Goal: Information Seeking & Learning: Understand process/instructions

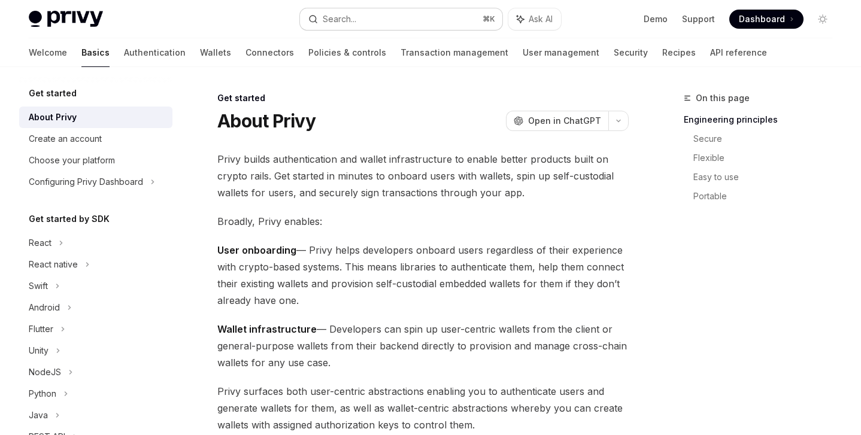
click at [345, 19] on div "Search..." at bounding box center [340, 19] width 34 height 14
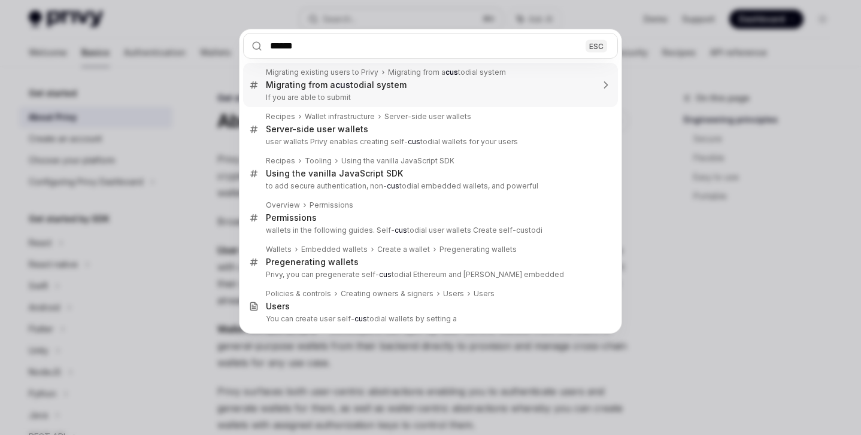
type input "*******"
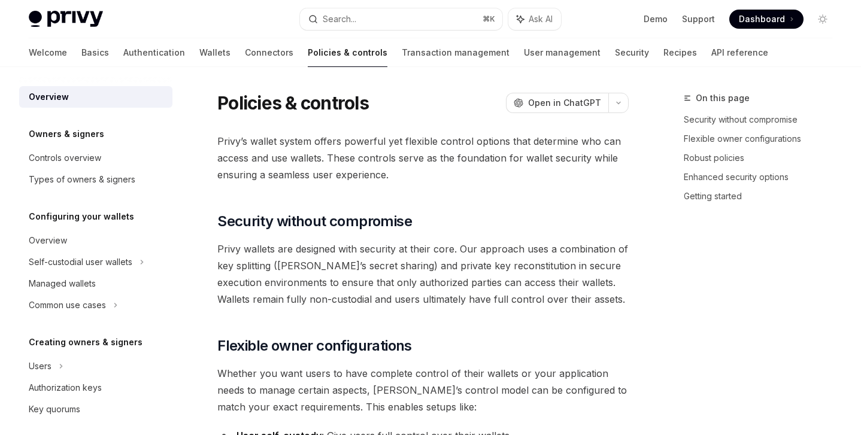
type textarea "*"
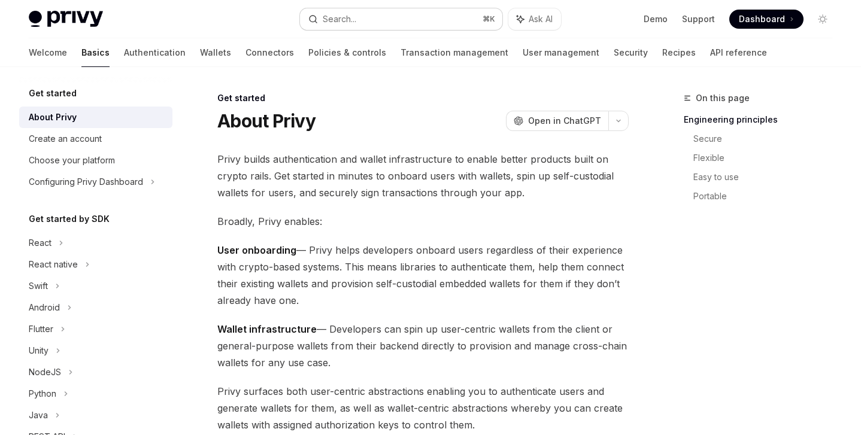
click at [373, 15] on button "Search... ⌘ K" at bounding box center [401, 19] width 203 height 22
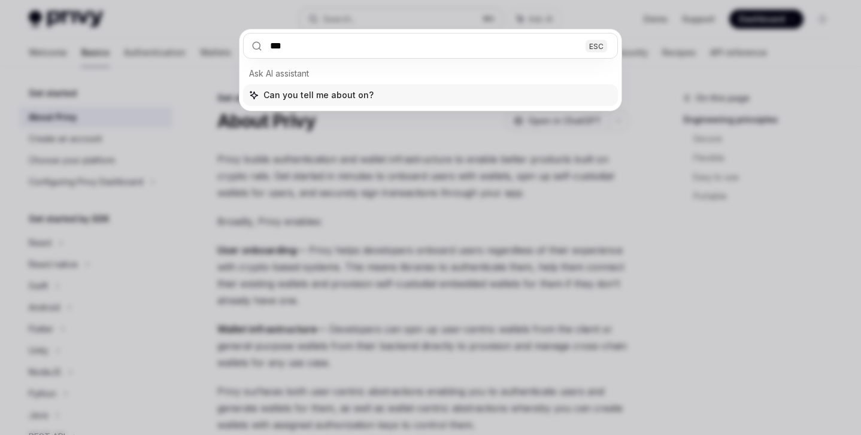
type input "****"
type textarea "*"
type input "******"
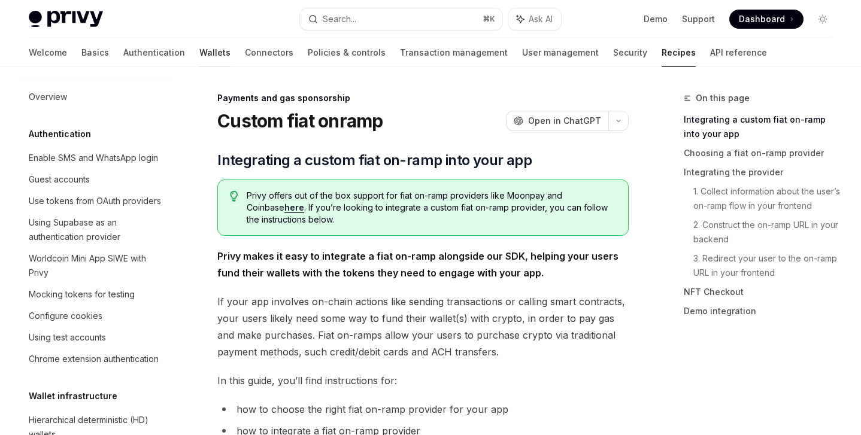
click at [199, 51] on link "Wallets" at bounding box center [214, 52] width 31 height 29
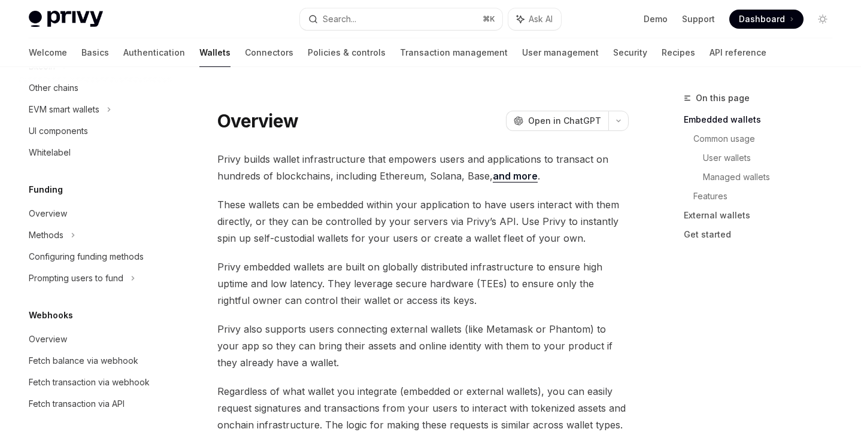
scroll to position [385, 0]
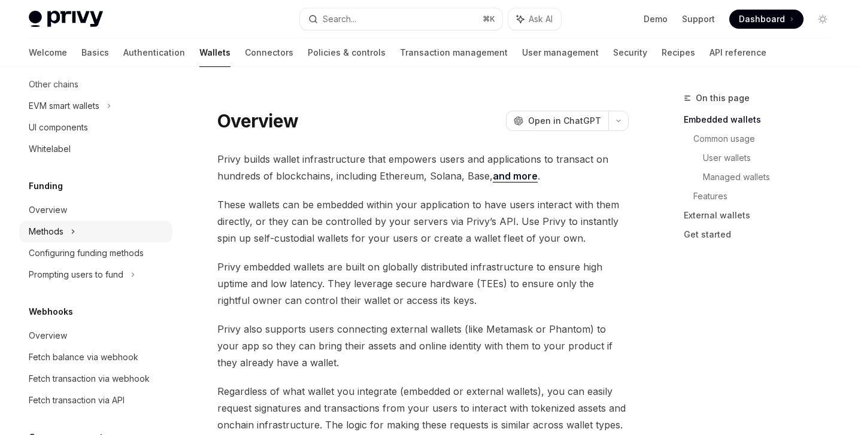
click at [83, 235] on div "Methods" at bounding box center [95, 232] width 153 height 22
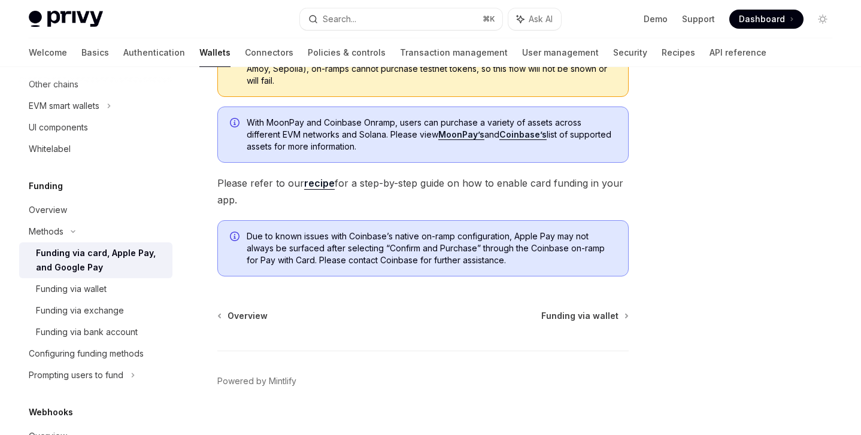
scroll to position [388, 0]
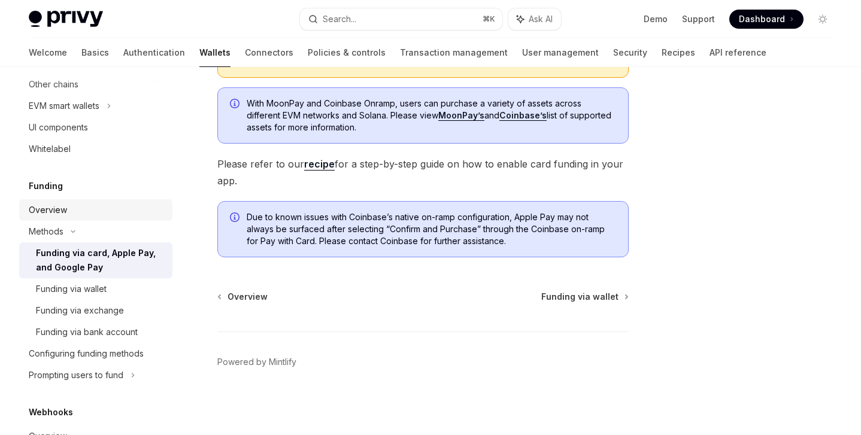
click at [69, 203] on div "Overview" at bounding box center [97, 210] width 137 height 14
type textarea "*"
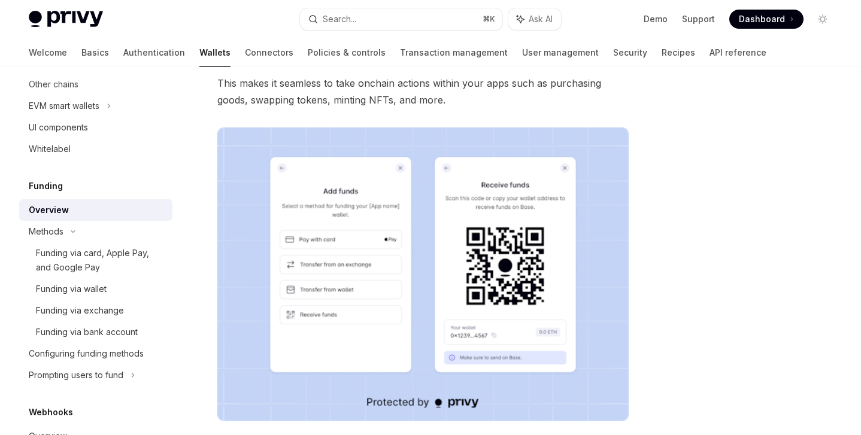
scroll to position [401, 0]
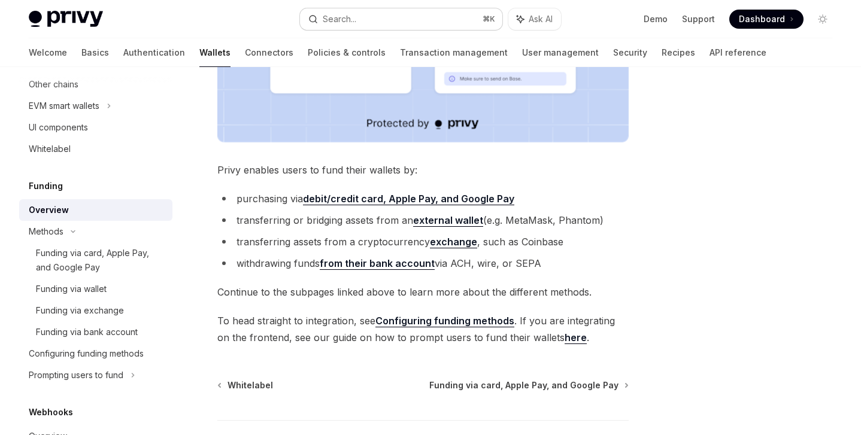
click at [350, 17] on div "Search..." at bounding box center [340, 19] width 34 height 14
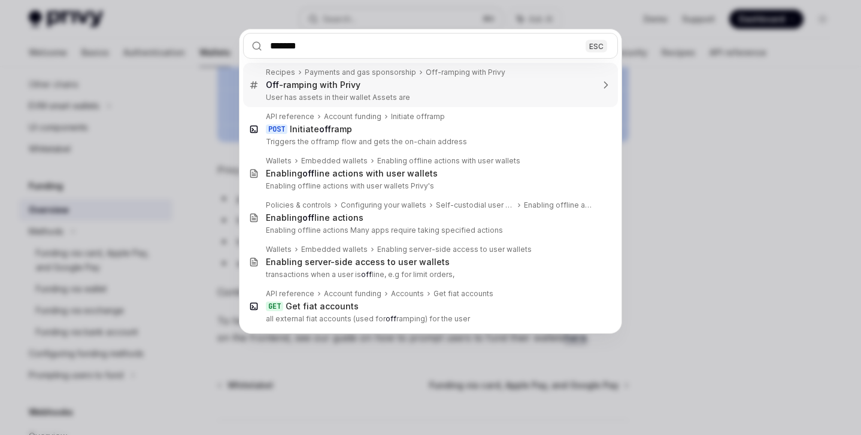
type input "********"
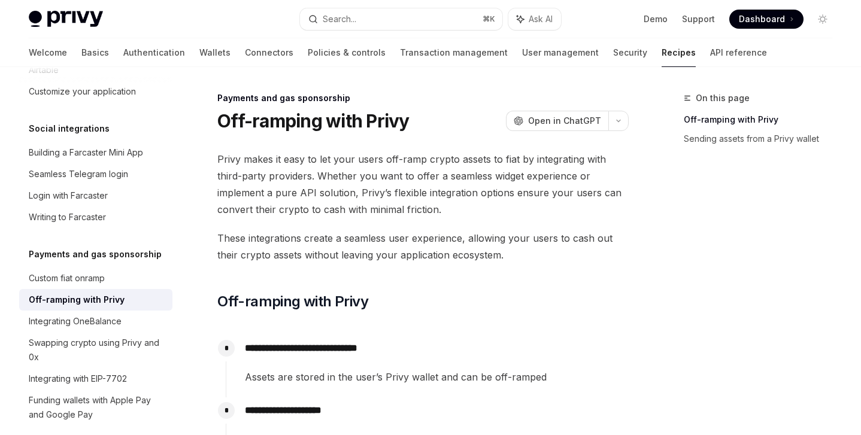
scroll to position [941, 0]
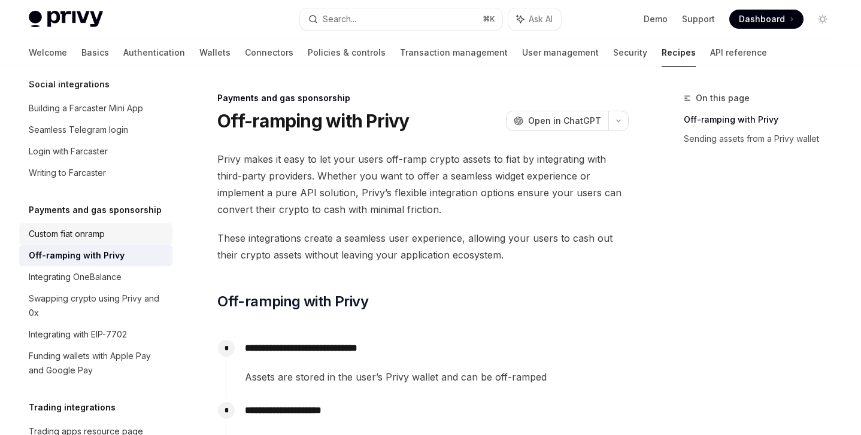
click at [71, 227] on div "Custom fiat onramp" at bounding box center [67, 234] width 76 height 14
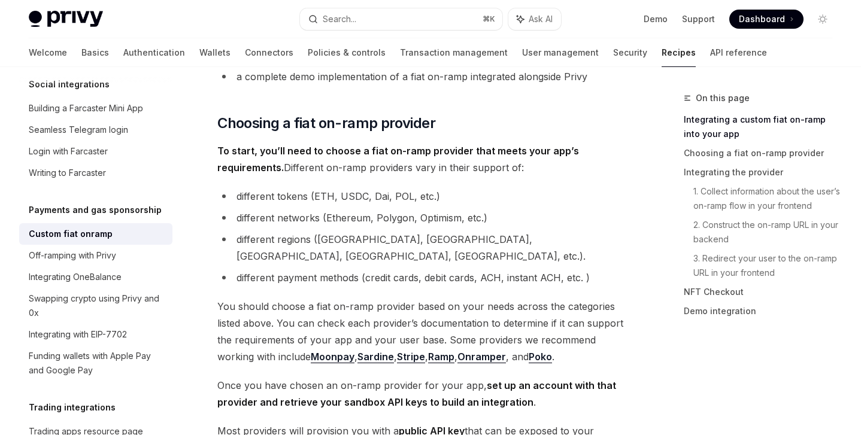
scroll to position [589, 0]
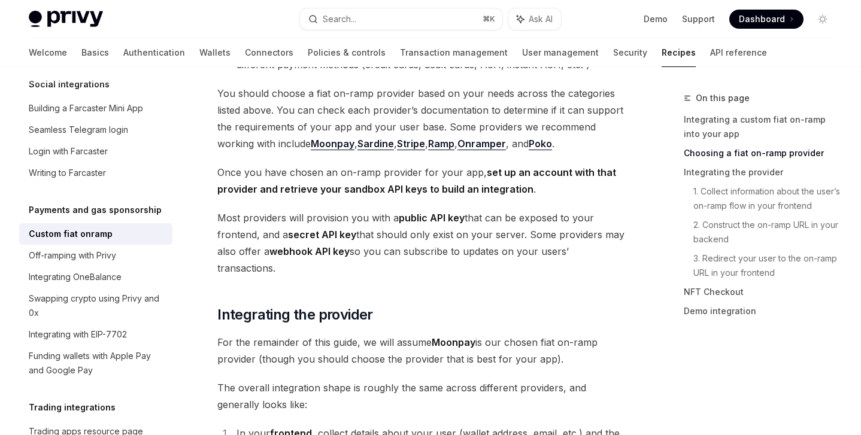
click at [98, 227] on div "Custom fiat onramp" at bounding box center [71, 234] width 84 height 14
type textarea "*"
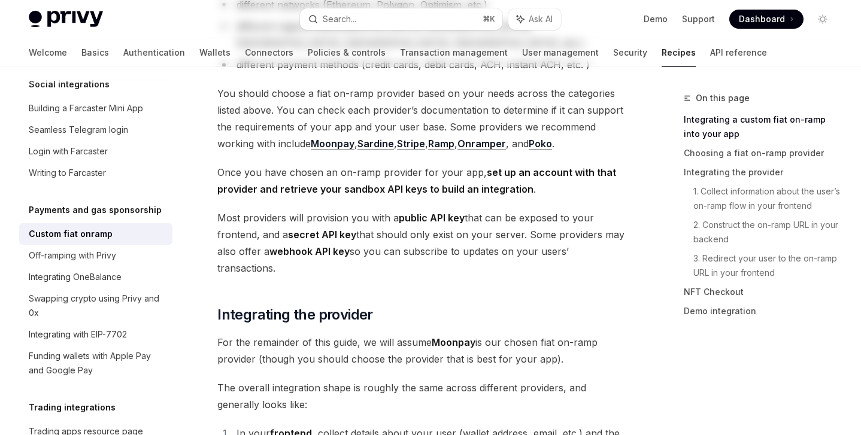
scroll to position [0, 0]
